Goal: Task Accomplishment & Management: Manage account settings

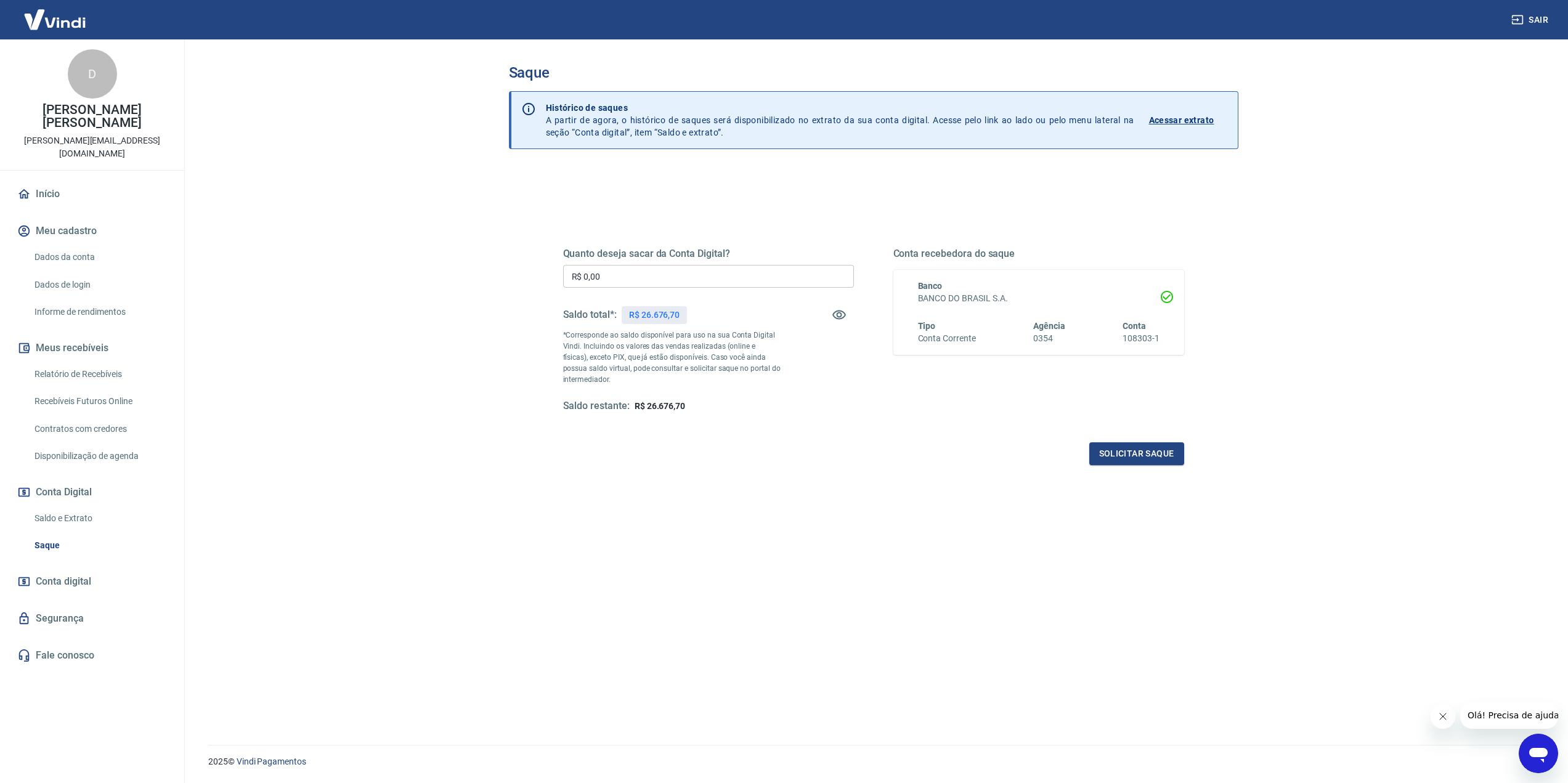
click at [705, 266] on input "R$ 0,00" at bounding box center [709, 276] width 291 height 23
type input "R$ 26.676,00"
click at [1158, 462] on button "Solicitar saque" at bounding box center [1137, 454] width 95 height 23
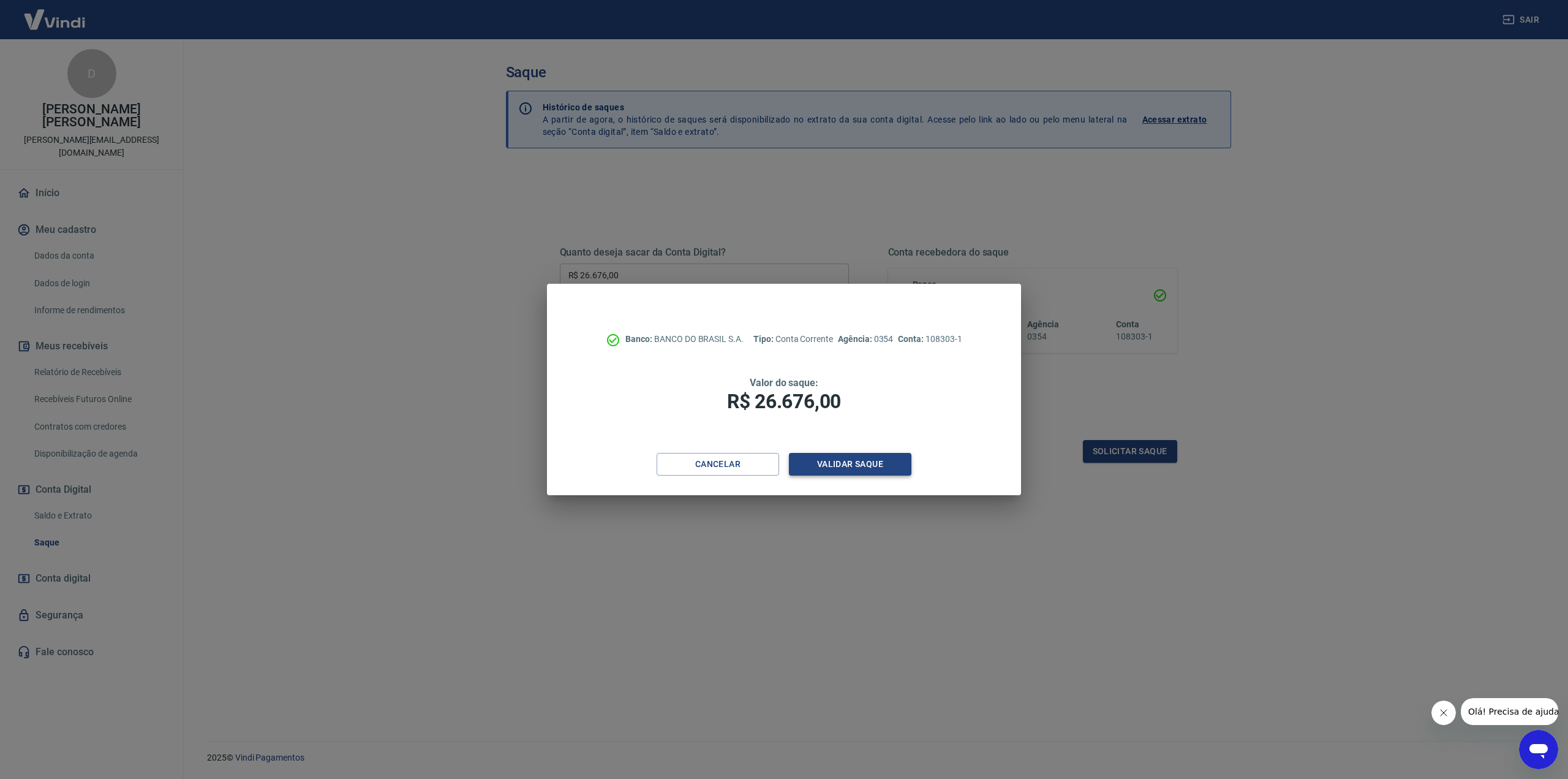
click at [892, 464] on button "Validar saque" at bounding box center [850, 464] width 123 height 23
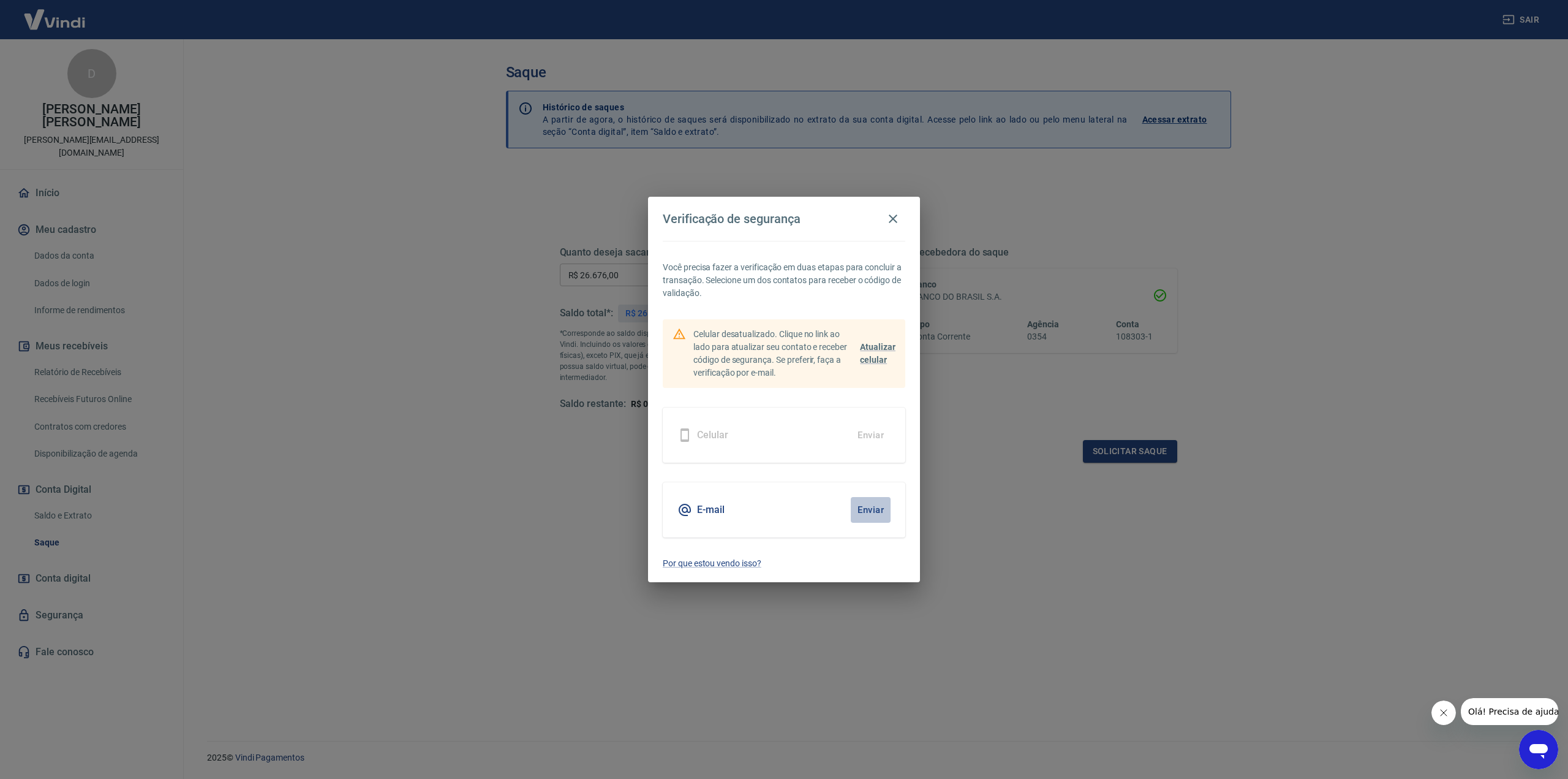
click at [869, 510] on button "Enviar" at bounding box center [871, 510] width 40 height 26
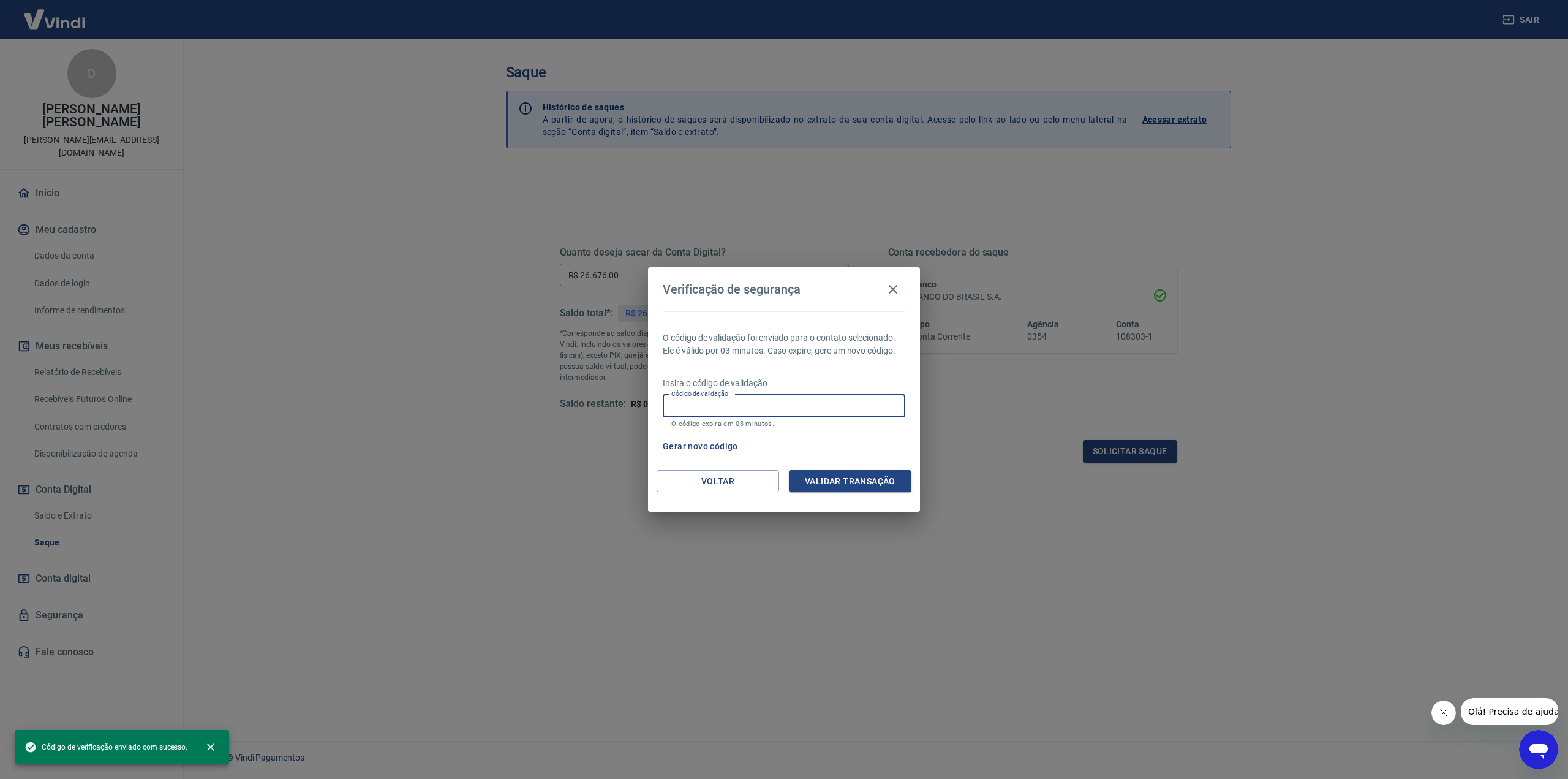
click at [787, 406] on input "Código de validação" at bounding box center [784, 406] width 243 height 23
click at [781, 402] on input "Código de validação" at bounding box center [784, 406] width 243 height 23
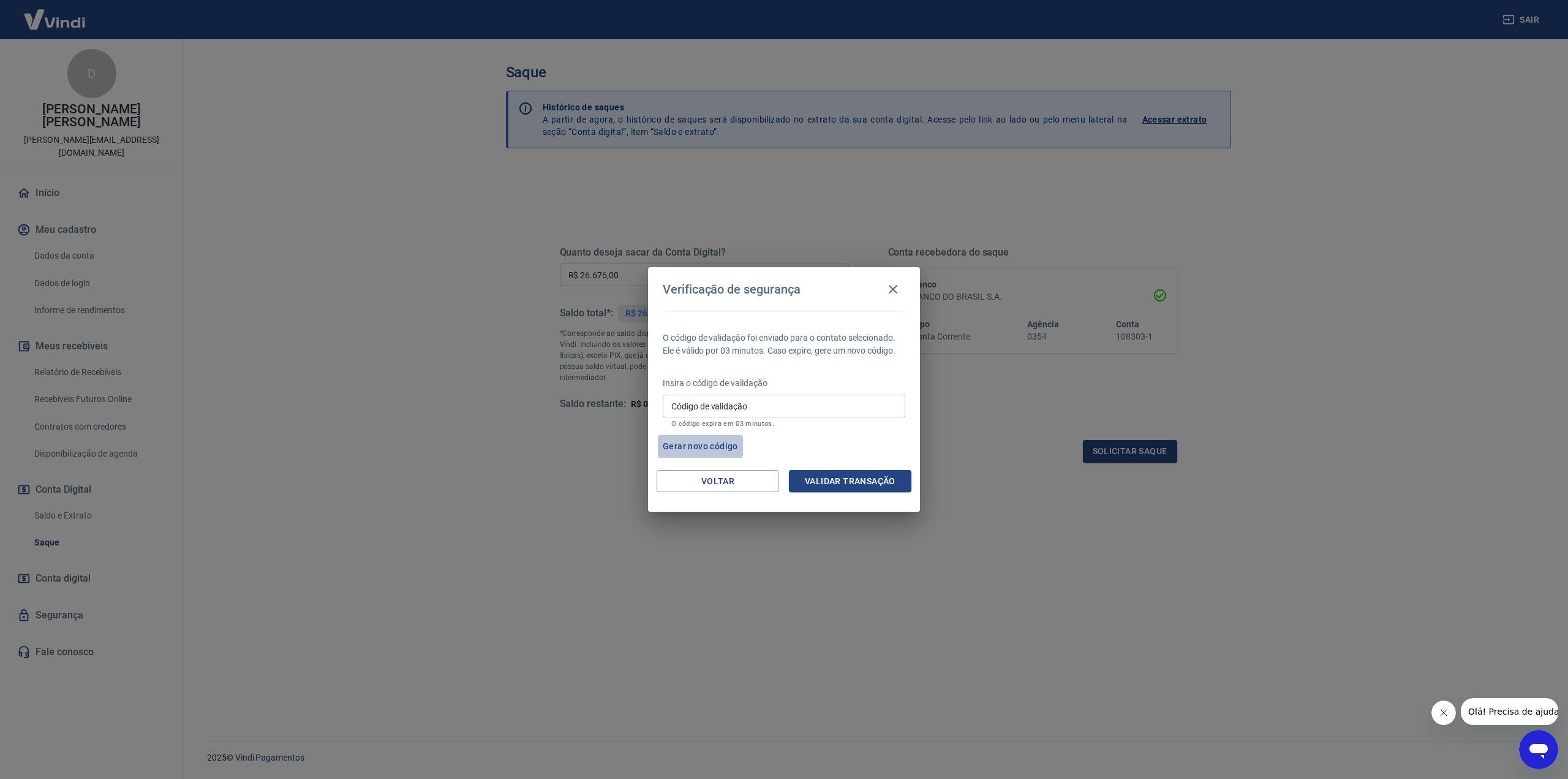
click at [698, 443] on button "Gerar novo código" at bounding box center [700, 447] width 85 height 23
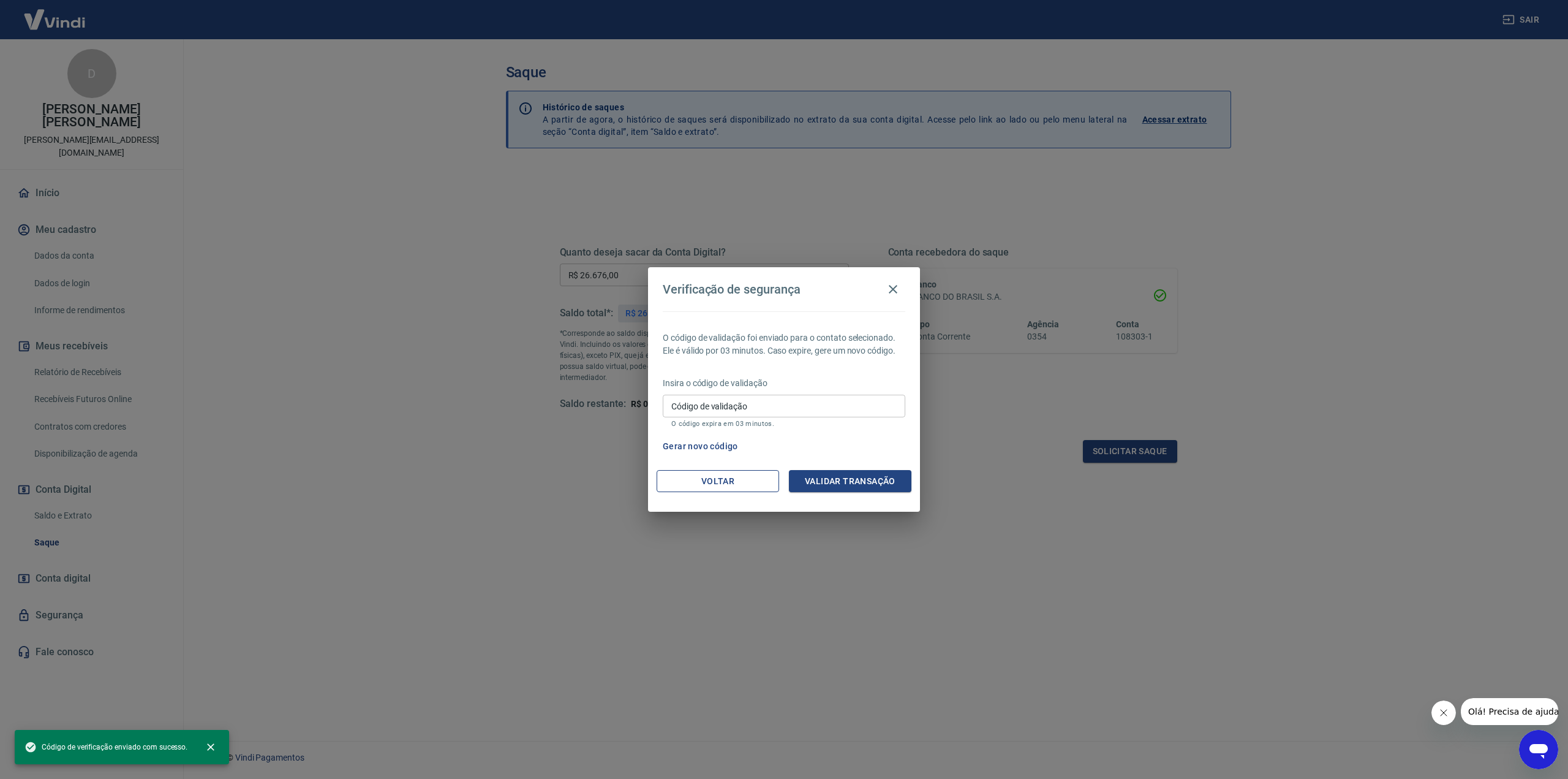
click at [750, 478] on button "Voltar" at bounding box center [718, 481] width 123 height 23
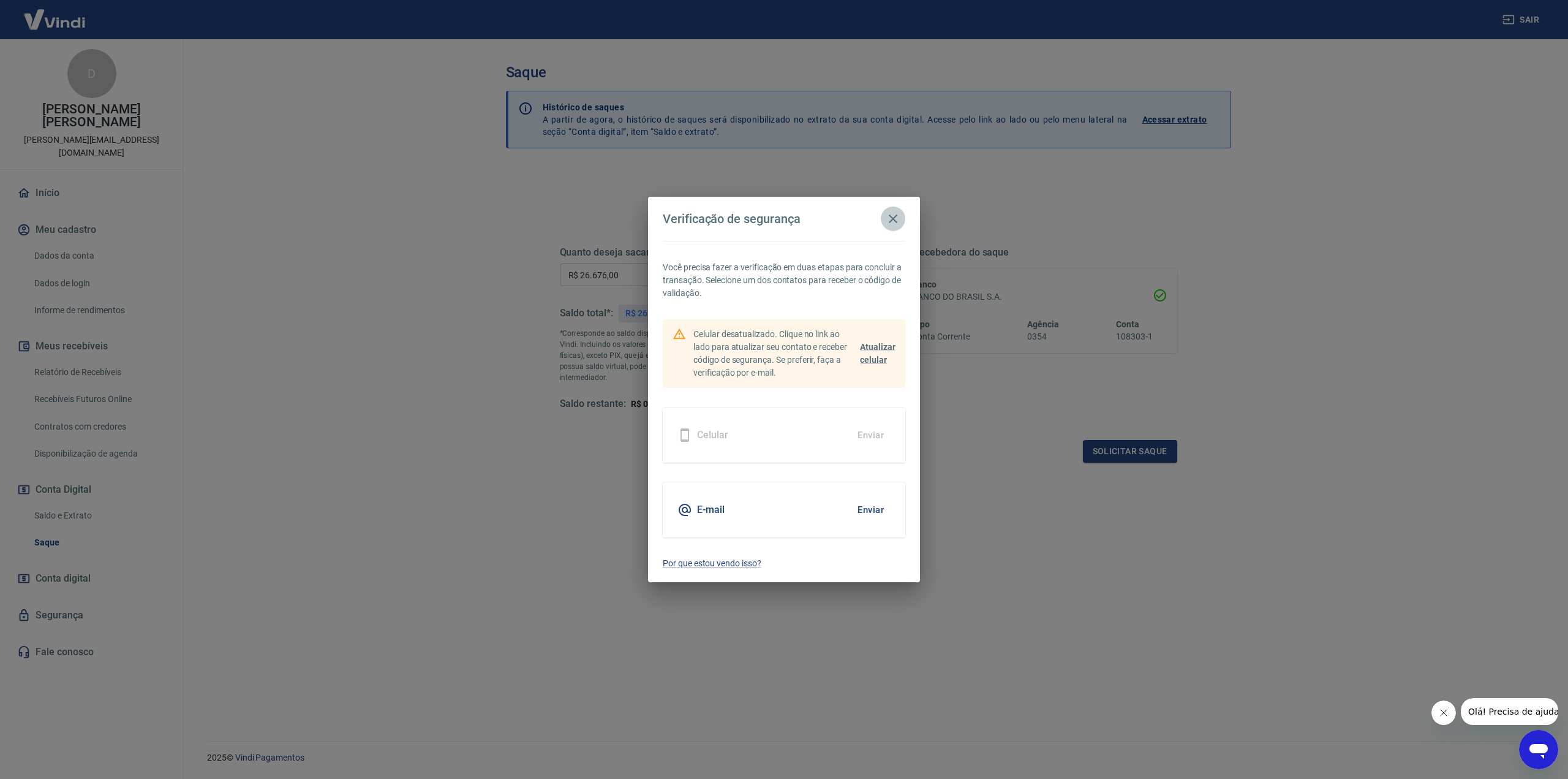
click at [891, 217] on icon "button" at bounding box center [893, 219] width 15 height 15
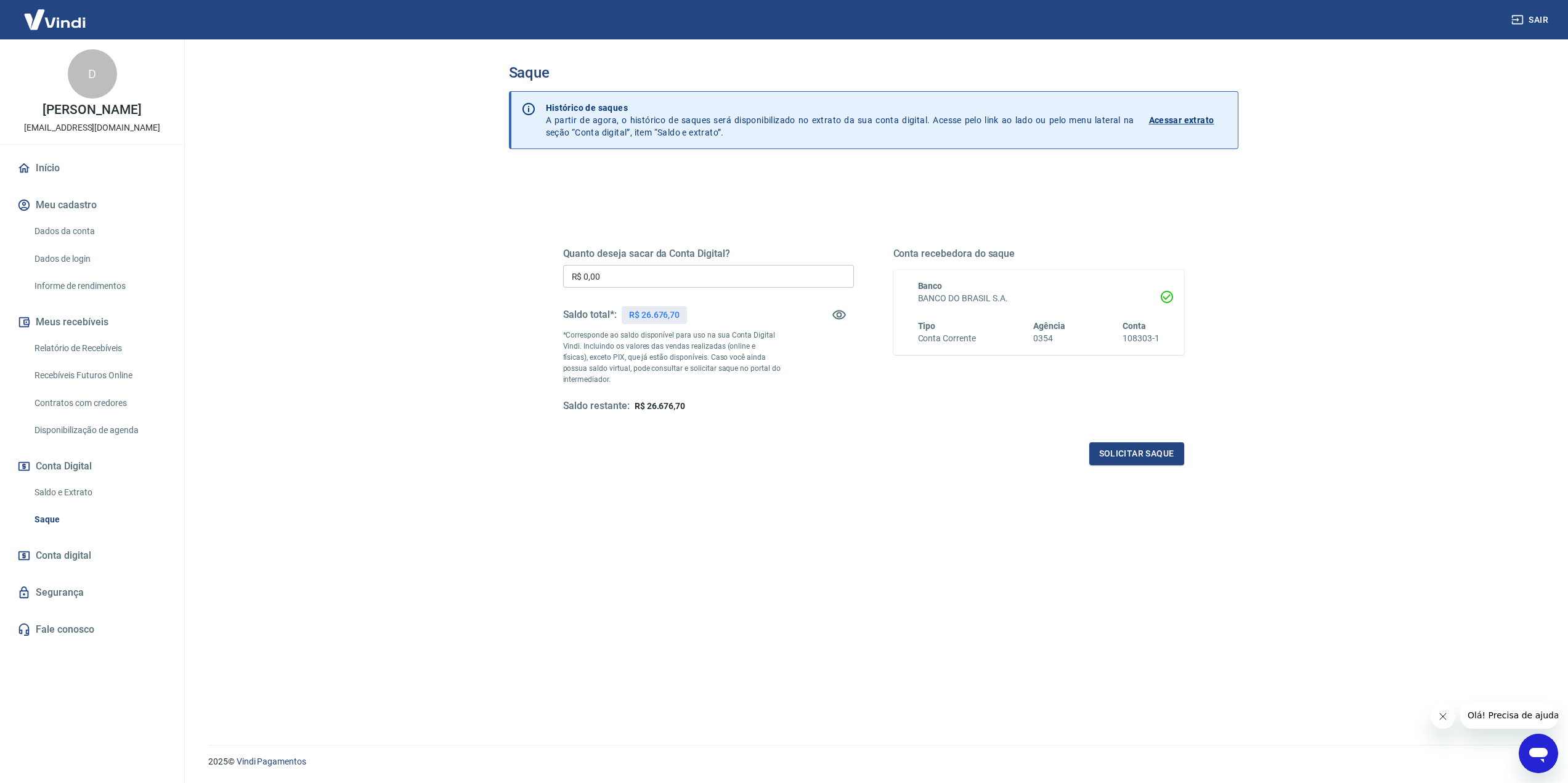
click at [613, 272] on input "R$ 0,00" at bounding box center [709, 276] width 291 height 23
type input "R$ 26.676,00"
click at [1150, 456] on button "Solicitar saque" at bounding box center [1137, 454] width 95 height 23
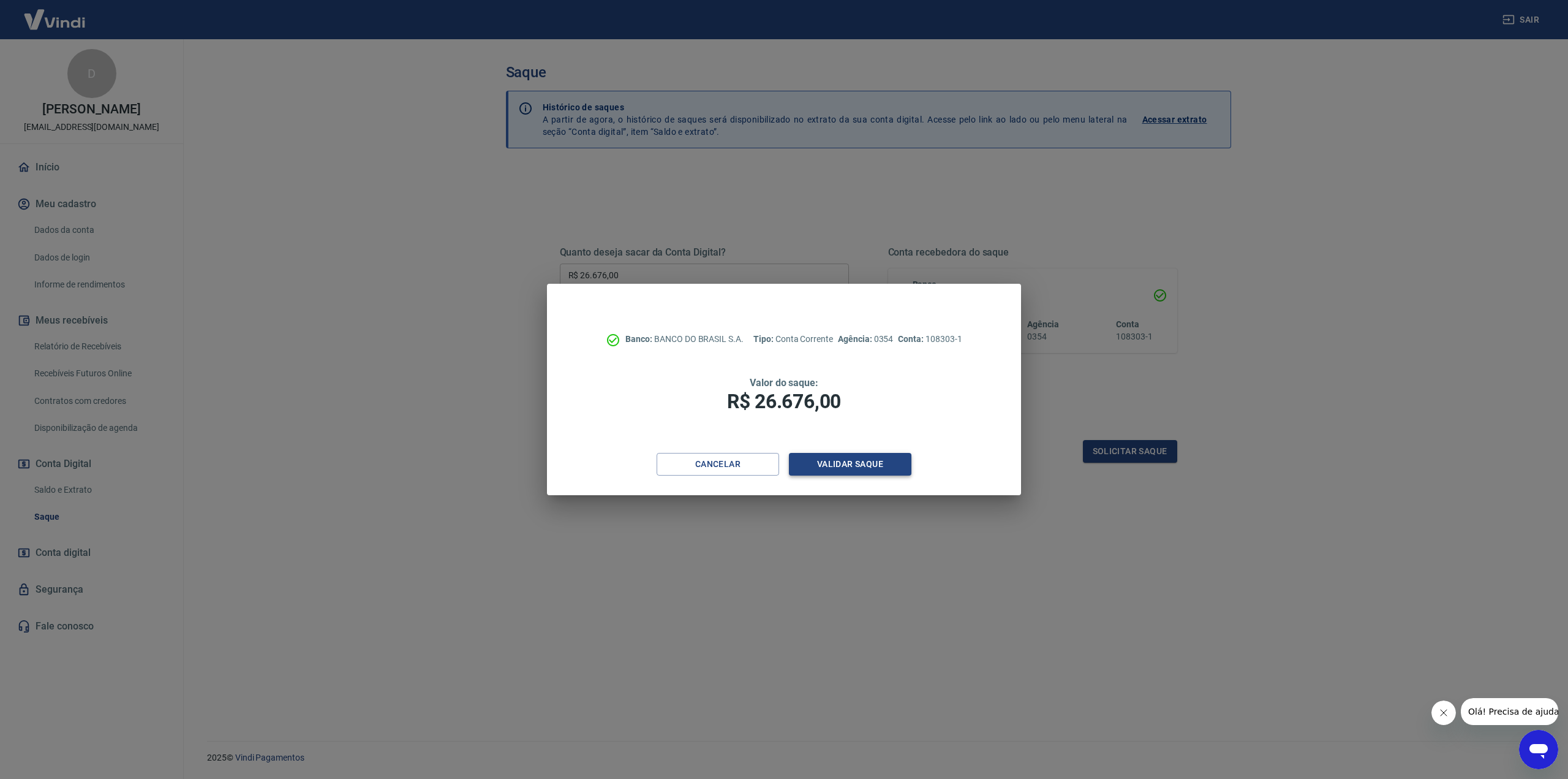
click at [860, 468] on button "Validar saque" at bounding box center [850, 464] width 123 height 23
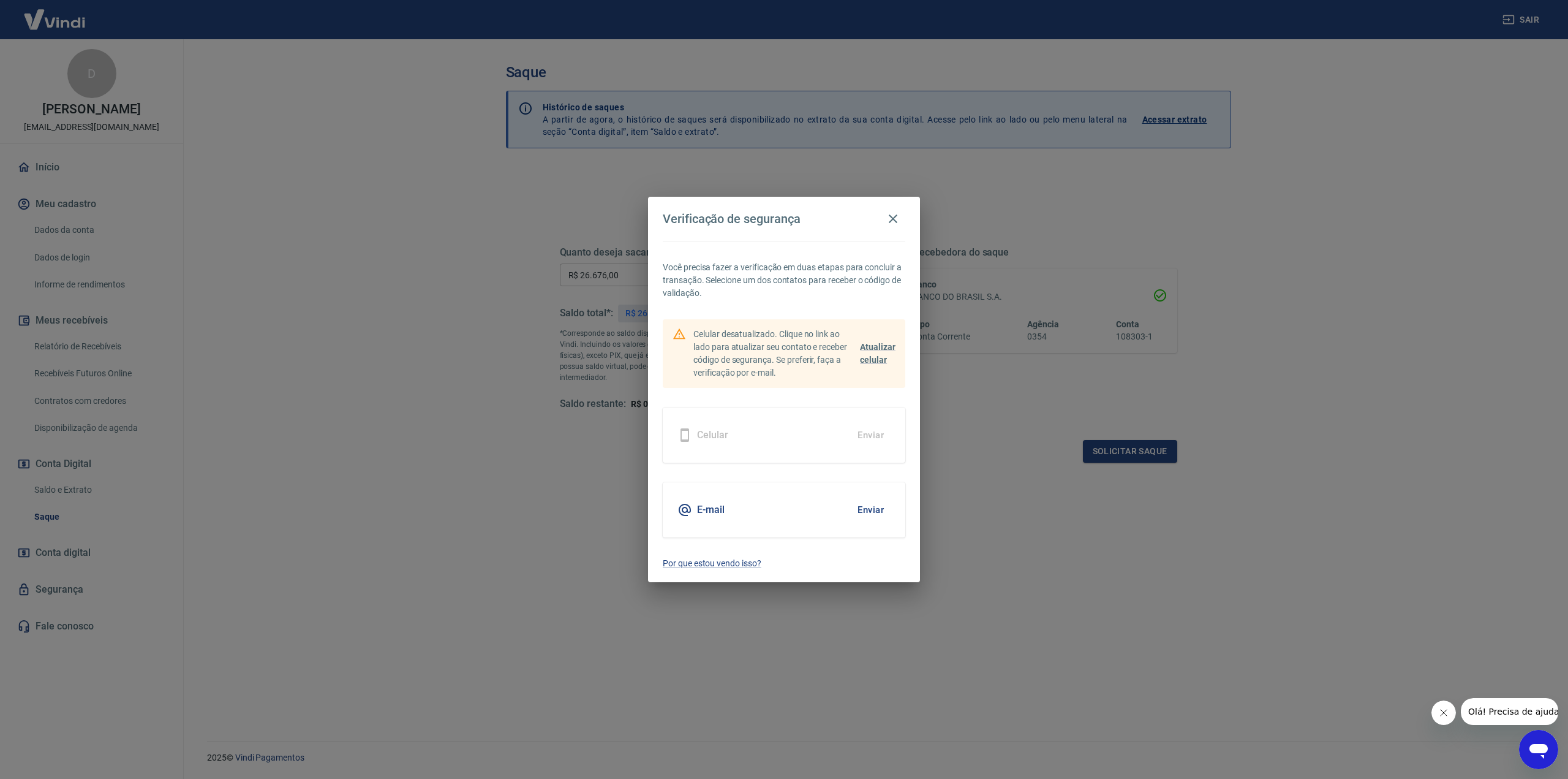
click at [870, 512] on button "Enviar" at bounding box center [871, 510] width 40 height 26
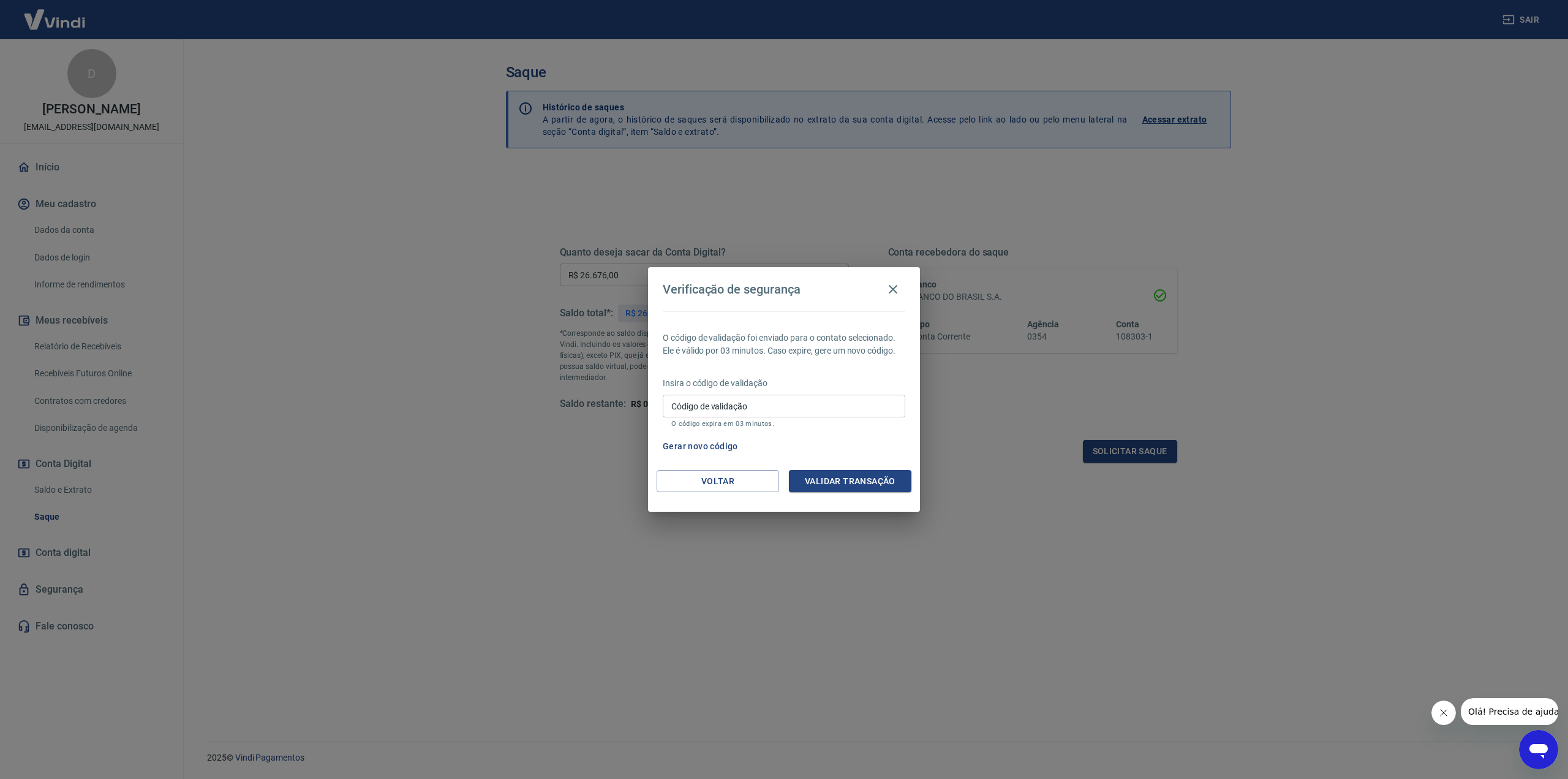
click at [812, 392] on div "Insira o código de validação Código de validação Código de validação O código e…" at bounding box center [784, 403] width 243 height 53
click at [796, 411] on input "Código de validação" at bounding box center [784, 406] width 243 height 23
paste input "937561"
type input "937561"
click at [866, 482] on button "Validar transação" at bounding box center [850, 481] width 123 height 23
